Goal: Navigation & Orientation: Find specific page/section

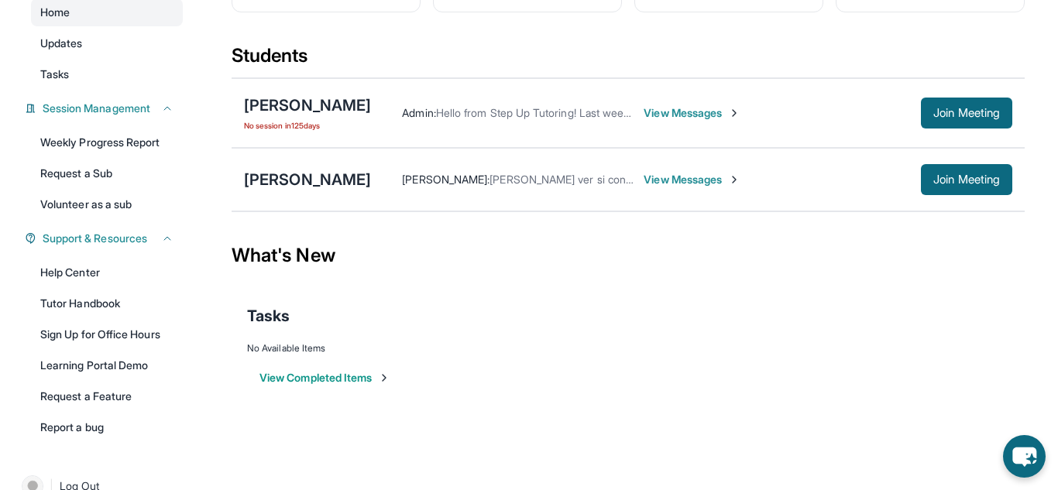
scroll to position [177, 0]
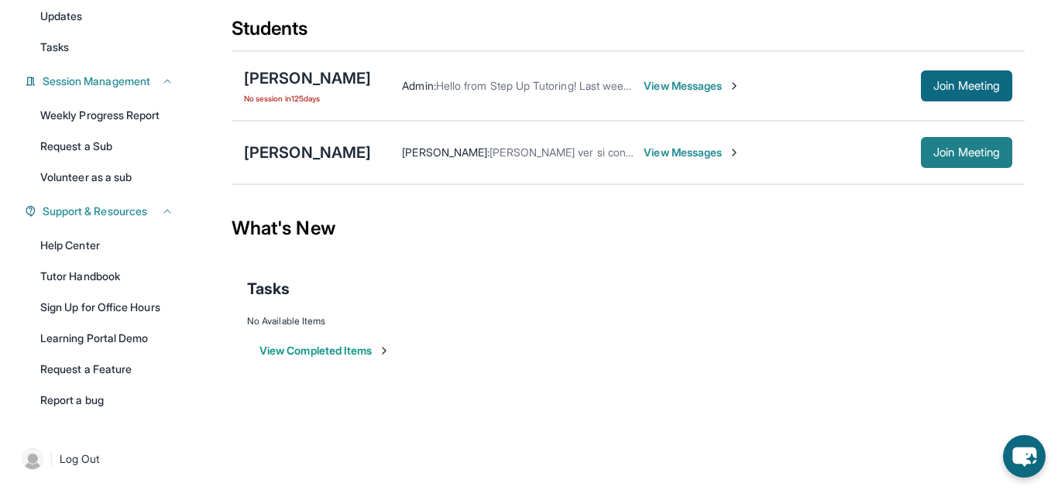
click at [989, 157] on span "Join Meeting" at bounding box center [966, 152] width 67 height 9
click at [337, 163] on div "[PERSON_NAME]" at bounding box center [307, 153] width 127 height 22
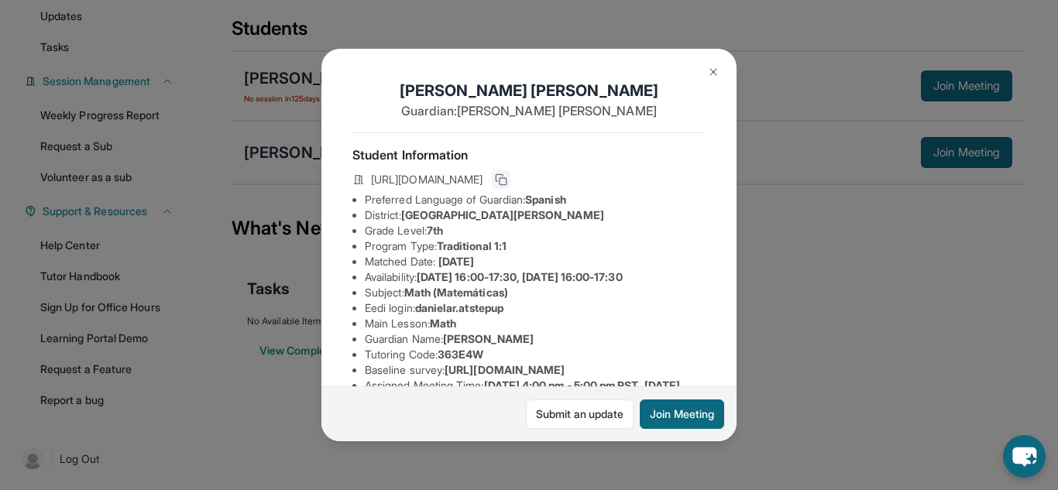
click at [507, 179] on icon at bounding box center [501, 179] width 12 height 12
click at [716, 70] on img at bounding box center [713, 72] width 12 height 12
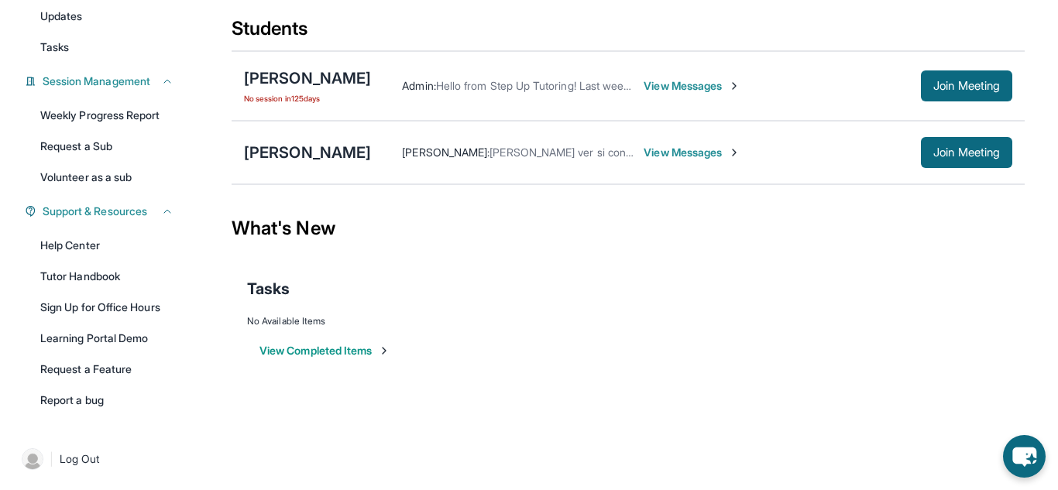
click at [1028, 39] on main "Current Students 2 First Match : [DATE] Sessions 47 Last 30 days : 4 Sessions T…" at bounding box center [627, 159] width 859 height 474
click at [318, 163] on div "[PERSON_NAME]" at bounding box center [307, 153] width 127 height 22
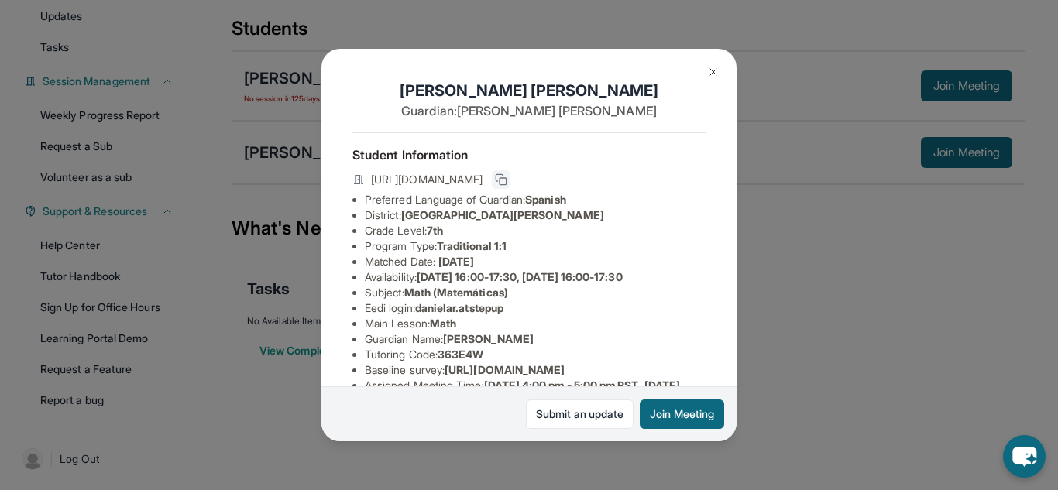
click at [507, 180] on icon at bounding box center [501, 179] width 12 height 12
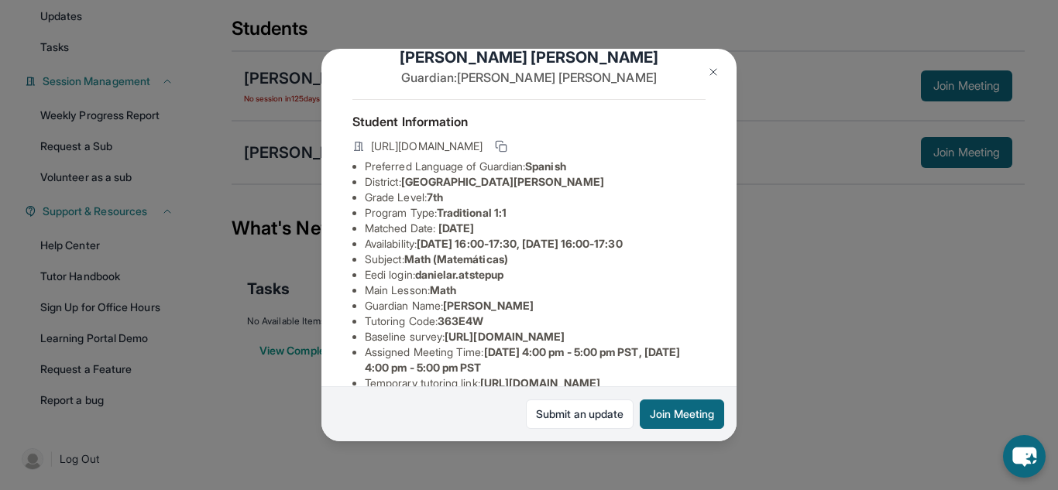
scroll to position [39, 0]
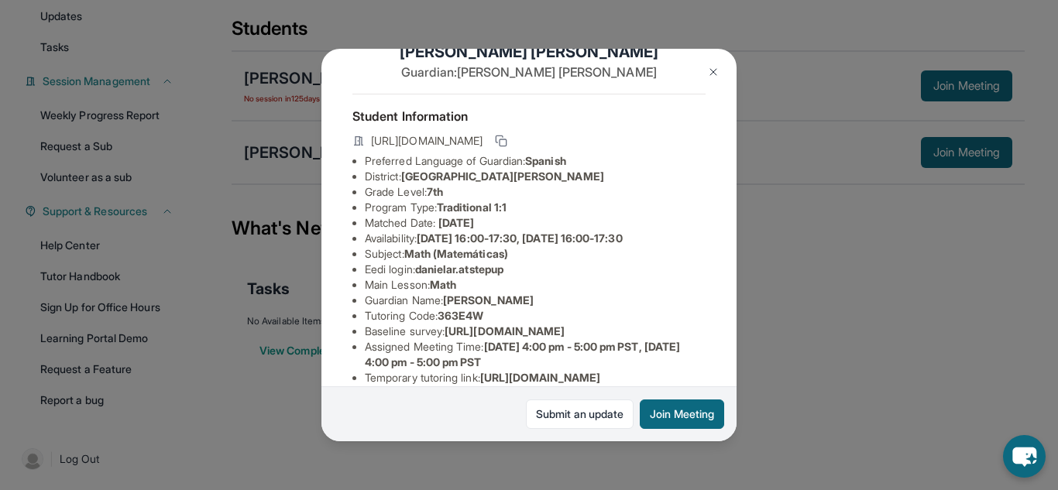
click at [779, 252] on div "[PERSON_NAME] Guardian: [PERSON_NAME] Student Information [URL][DOMAIN_NAME] Pr…" at bounding box center [529, 245] width 1058 height 490
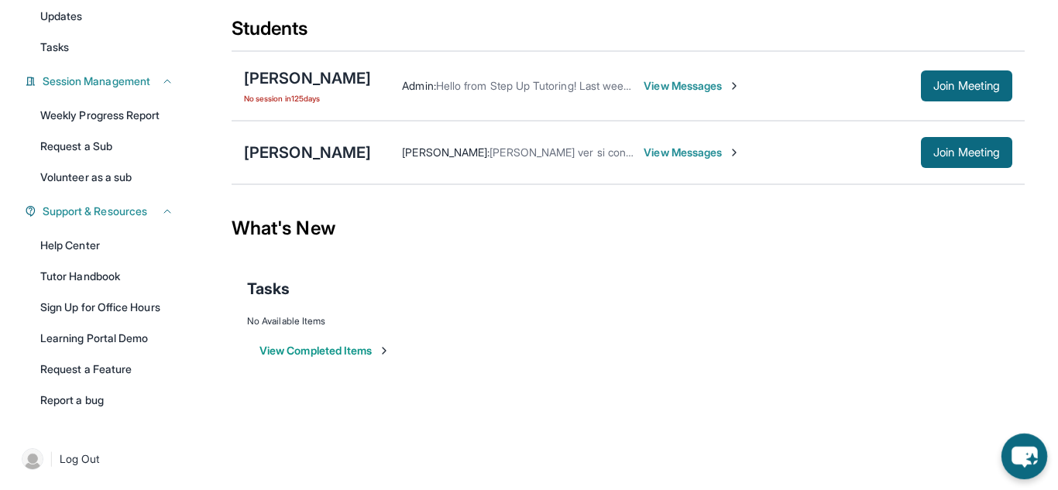
click at [1027, 454] on icon "chat-button" at bounding box center [1024, 457] width 26 height 21
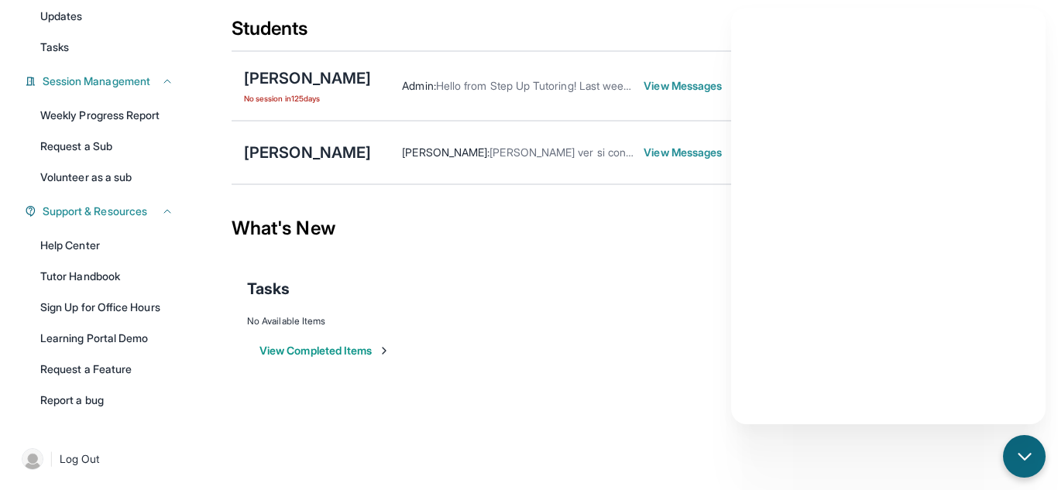
click at [667, 262] on div "What's New" at bounding box center [627, 228] width 793 height 68
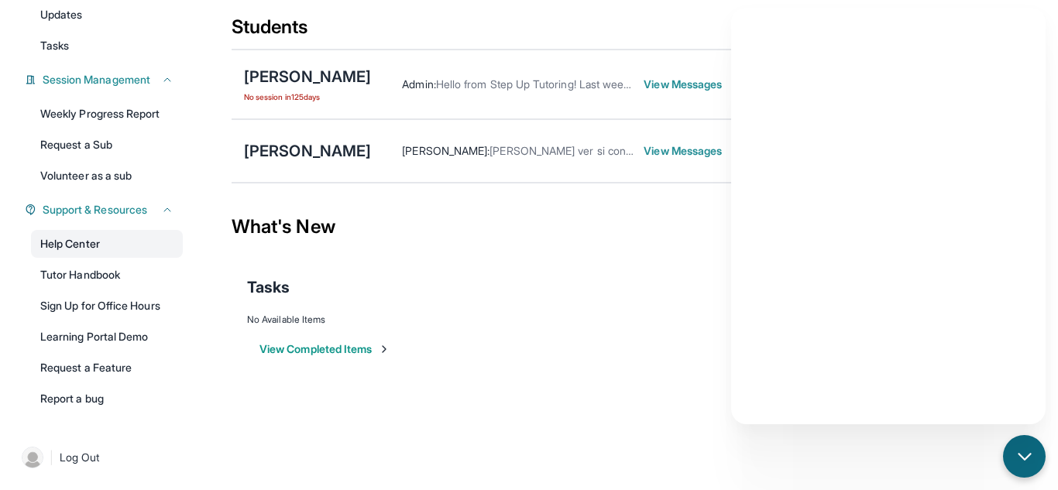
click at [84, 242] on link "Help Center" at bounding box center [107, 244] width 152 height 28
